Goal: Information Seeking & Learning: Learn about a topic

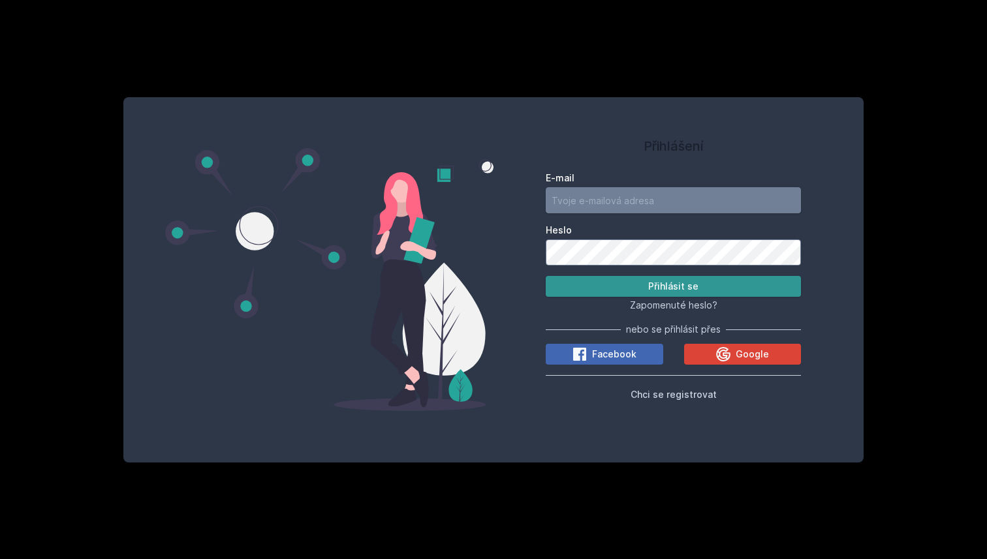
type input "[DEMOGRAPHIC_DATA][DOMAIN_NAME]"
click at [634, 295] on button "Přihlásit se" at bounding box center [673, 286] width 255 height 21
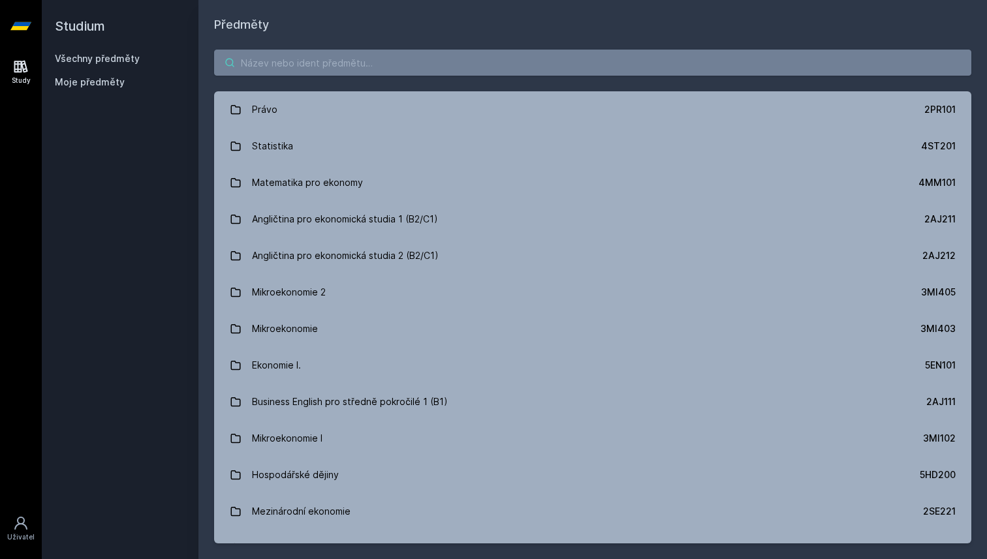
click at [634, 62] on input "search" at bounding box center [592, 63] width 757 height 26
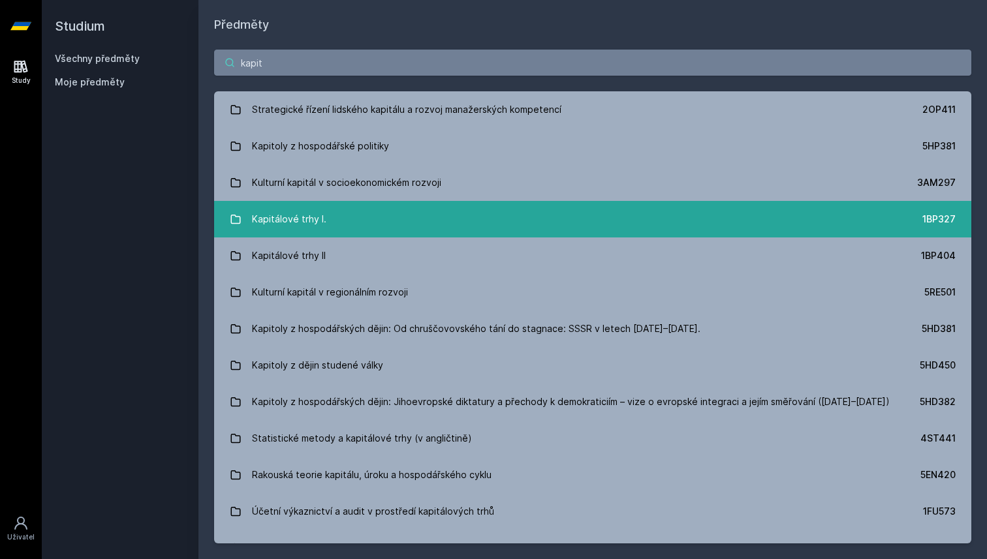
type input "kapit"
click at [542, 213] on link "Kapitálové trhy I. 1BP327" at bounding box center [592, 219] width 757 height 37
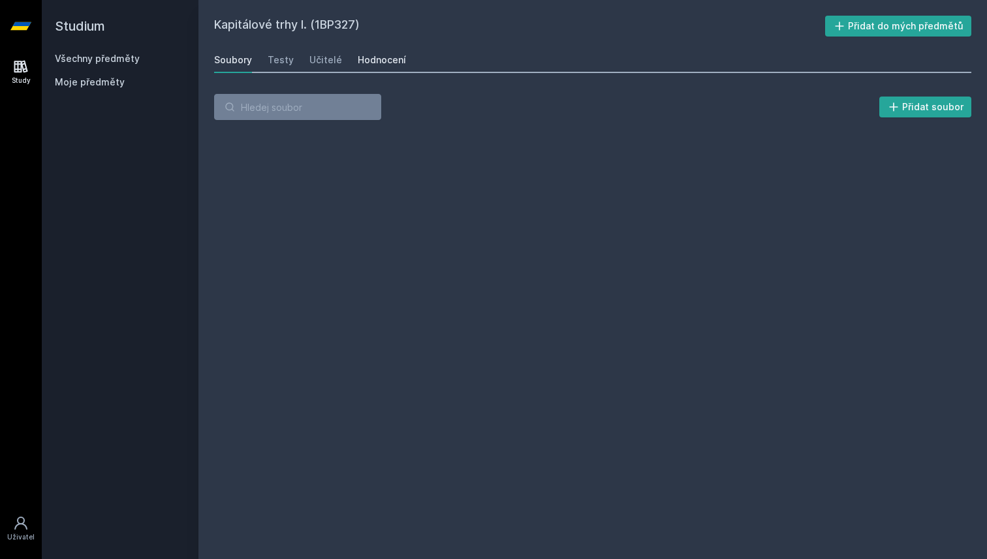
click at [375, 59] on div "Hodnocení" at bounding box center [382, 60] width 48 height 13
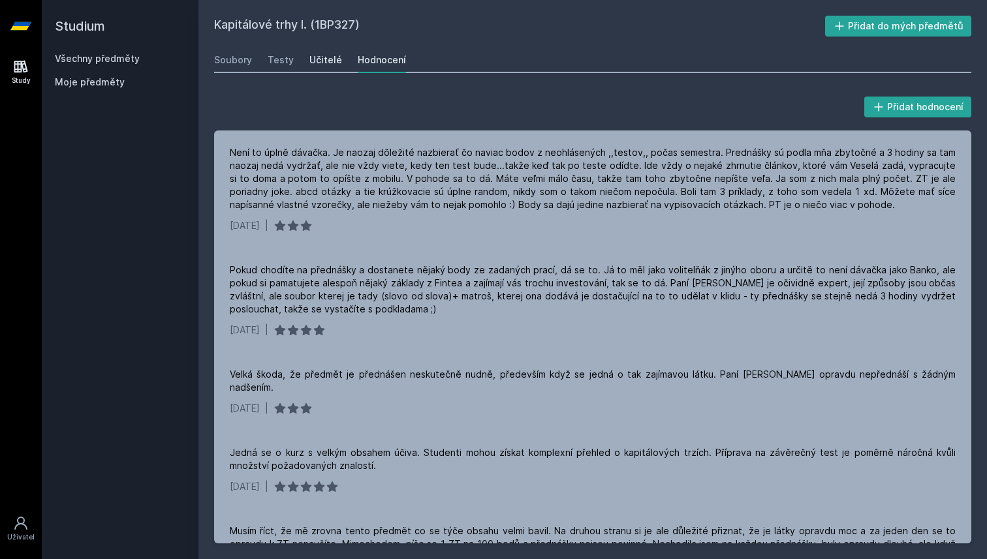
click at [324, 67] on link "Učitelé" at bounding box center [325, 60] width 33 height 26
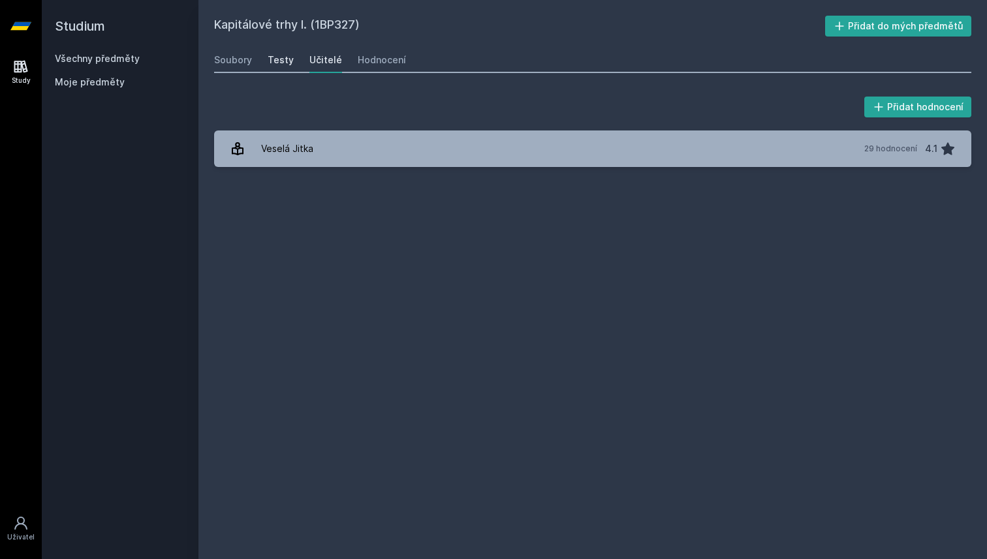
click at [279, 67] on link "Testy" at bounding box center [281, 60] width 26 height 26
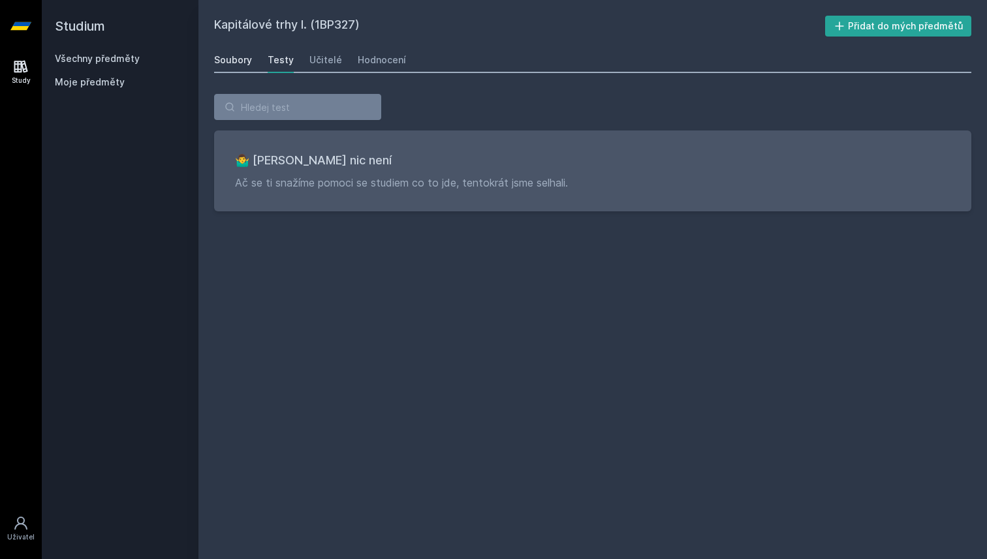
click at [237, 64] on div "Soubory" at bounding box center [233, 60] width 38 height 13
